Goal: Task Accomplishment & Management: Manage account settings

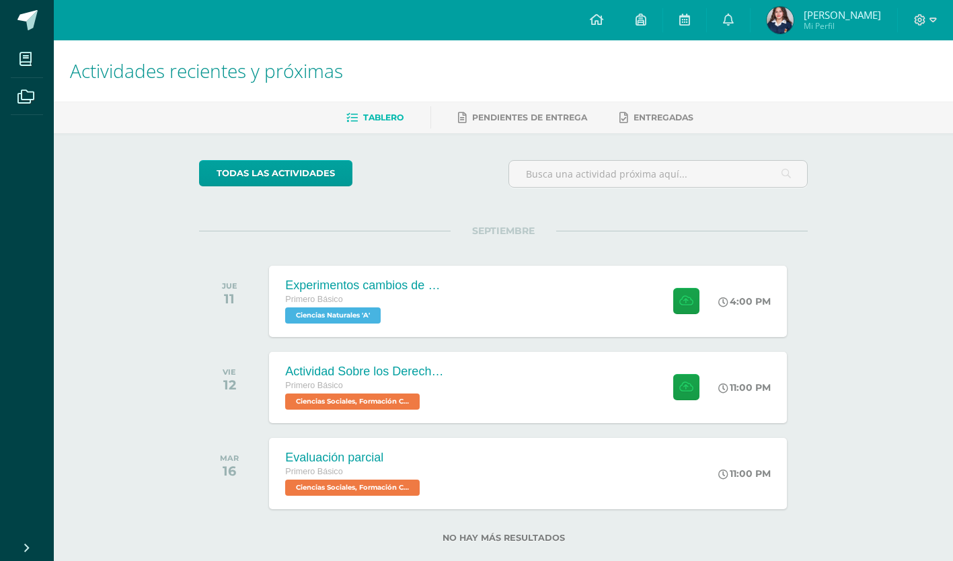
click at [788, 20] on img at bounding box center [780, 20] width 27 height 27
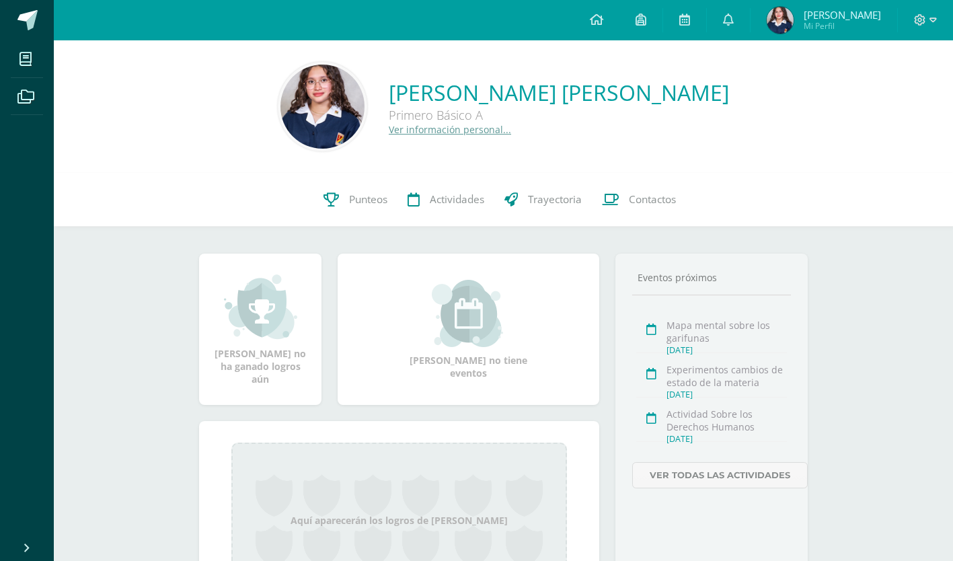
click at [914, 26] on icon at bounding box center [920, 20] width 12 height 12
click at [891, 92] on span "Cerrar sesión" at bounding box center [890, 91] width 61 height 13
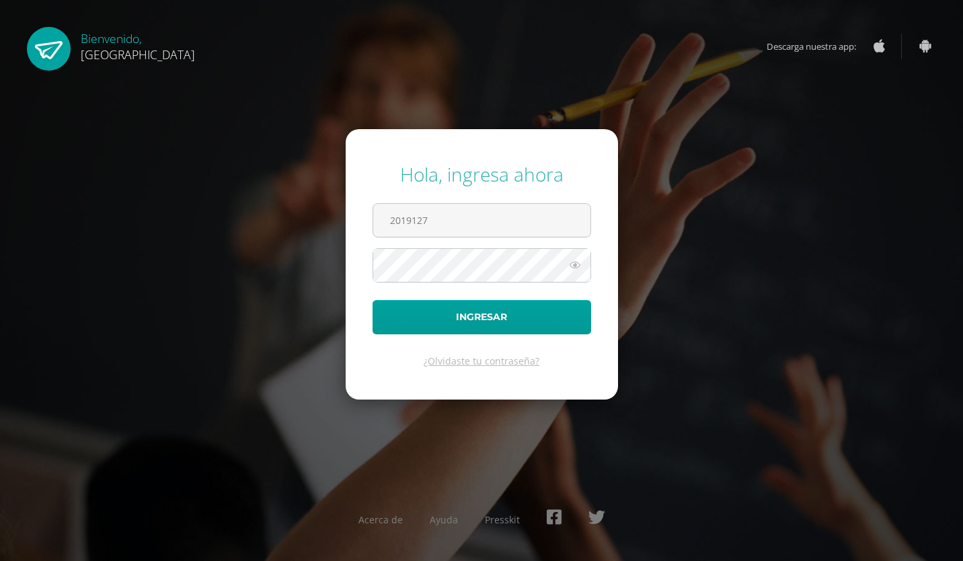
click at [512, 219] on input "2019127" at bounding box center [481, 220] width 217 height 33
type input "2019119"
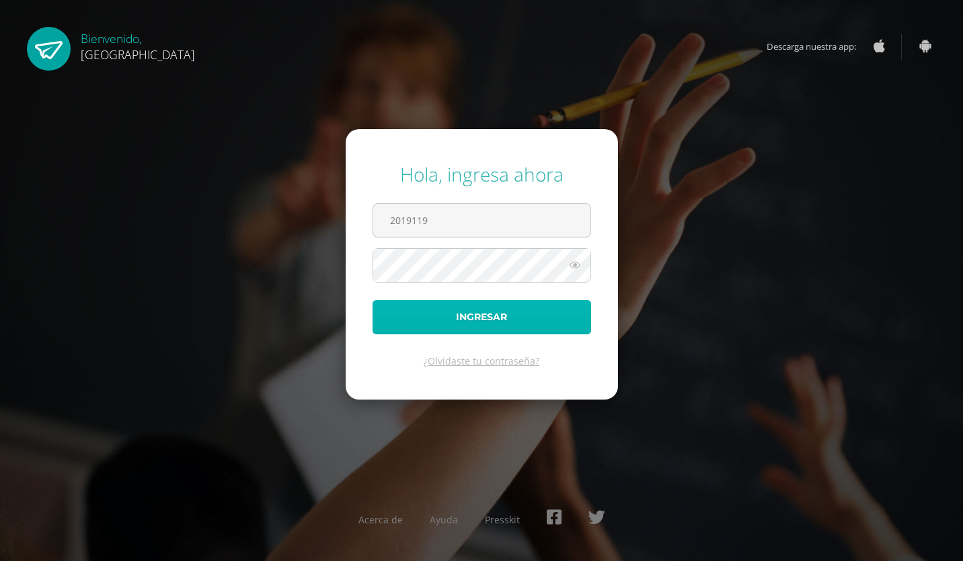
click at [474, 320] on button "Ingresar" at bounding box center [482, 317] width 219 height 34
